Goal: Navigation & Orientation: Find specific page/section

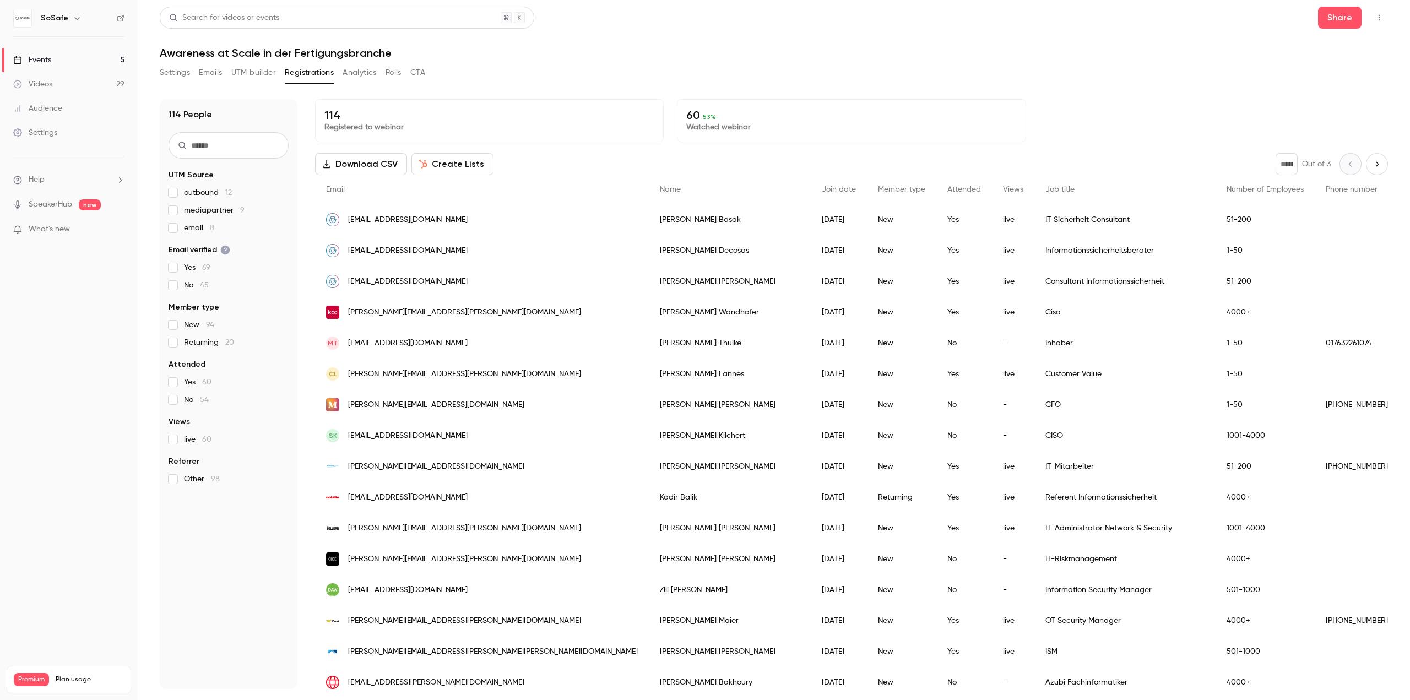
scroll to position [624, 0]
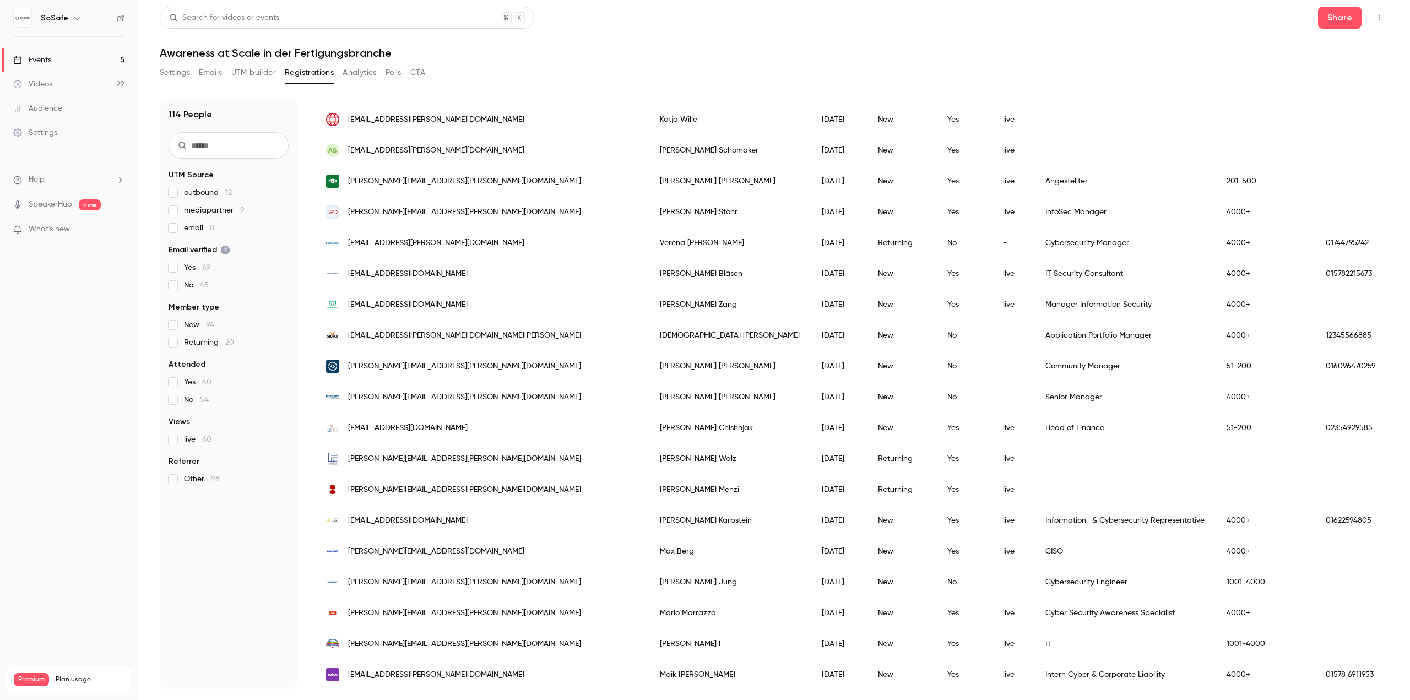
click at [307, 72] on button "Registrations" at bounding box center [309, 73] width 49 height 18
click at [59, 59] on link "Events 5" at bounding box center [69, 60] width 138 height 24
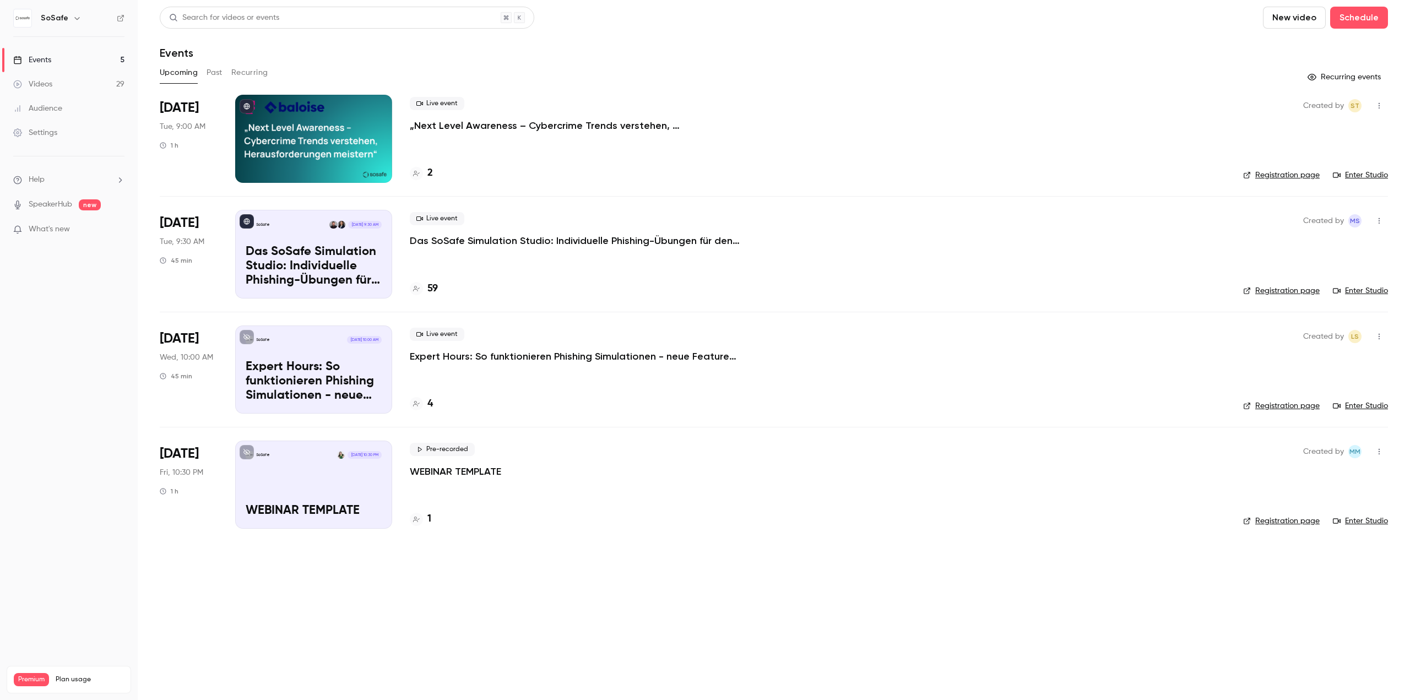
click at [510, 239] on p "Das SoSafe Simulation Studio: Individuelle Phishing-Übungen für den öffentliche…" at bounding box center [575, 240] width 330 height 13
